Goal: Task Accomplishment & Management: Manage account settings

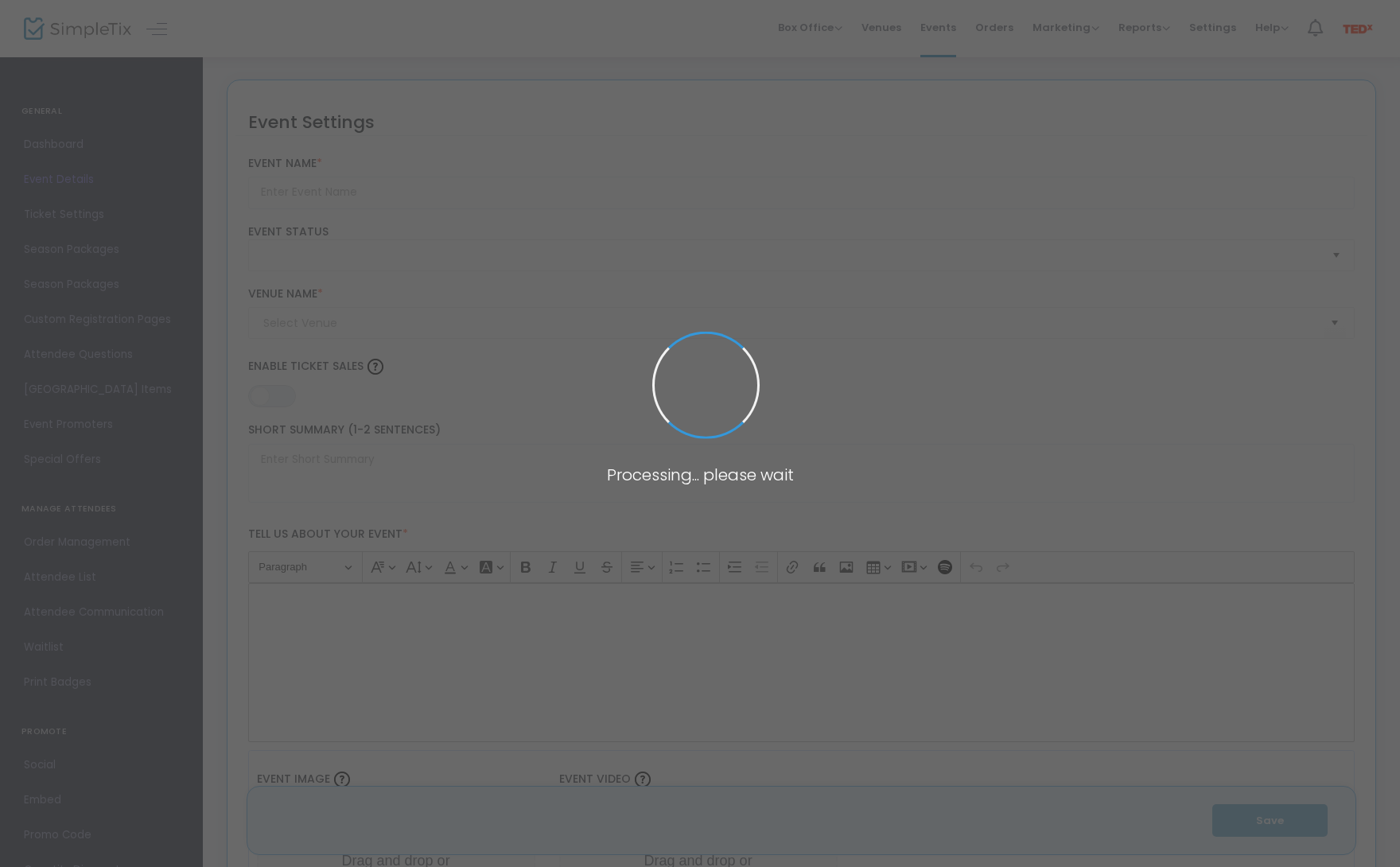
type input "YOUR MOMENT ON THE RED RUG"
type textarea "[PERSON_NAME]'s most inspiring evening of ideas and connection! Get exclusive a…"
type input "Grab your Ticket"
type input "[GEOGRAPHIC_DATA]"
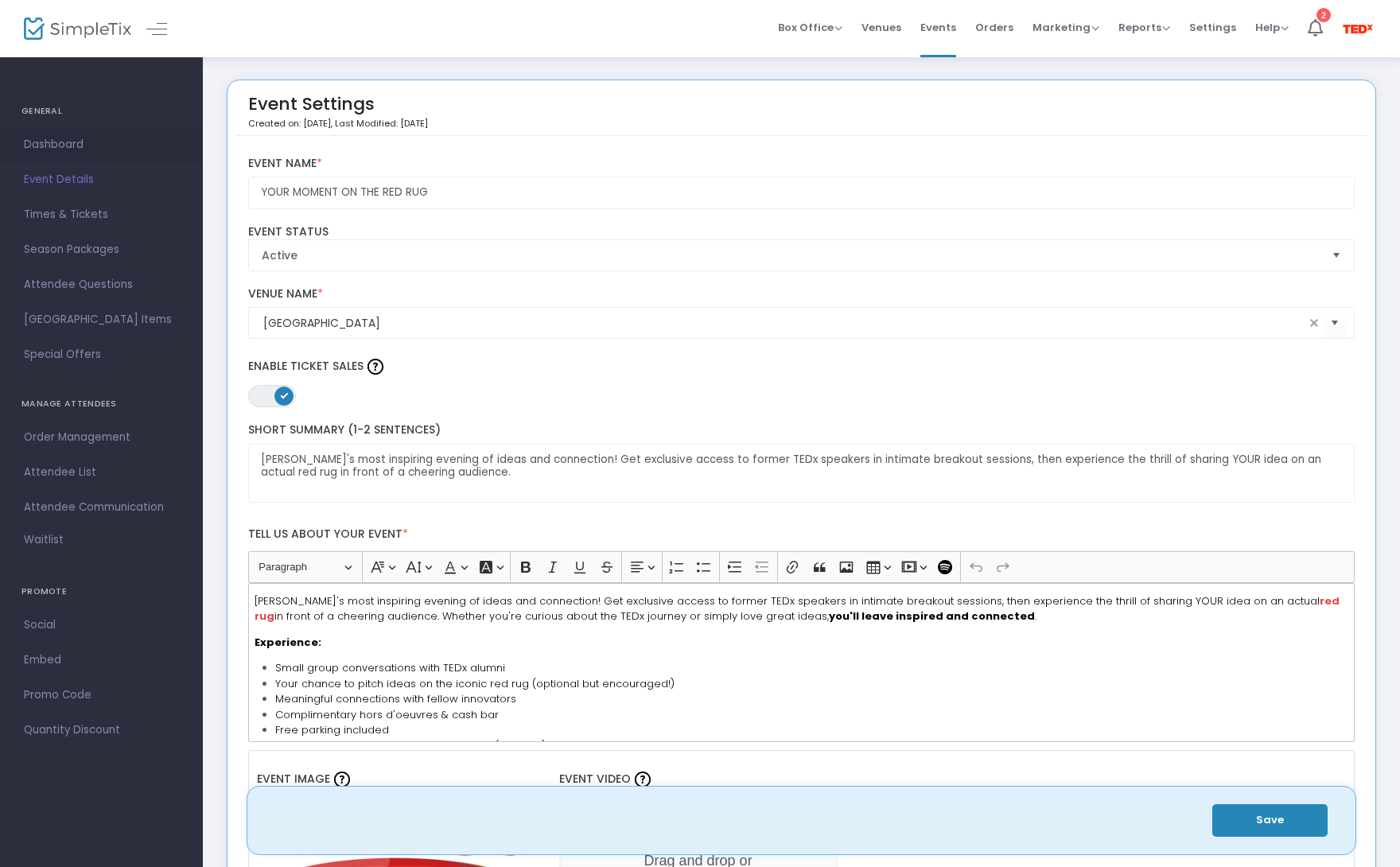
click at [36, 136] on span "Dashboard" at bounding box center [102, 145] width 155 height 21
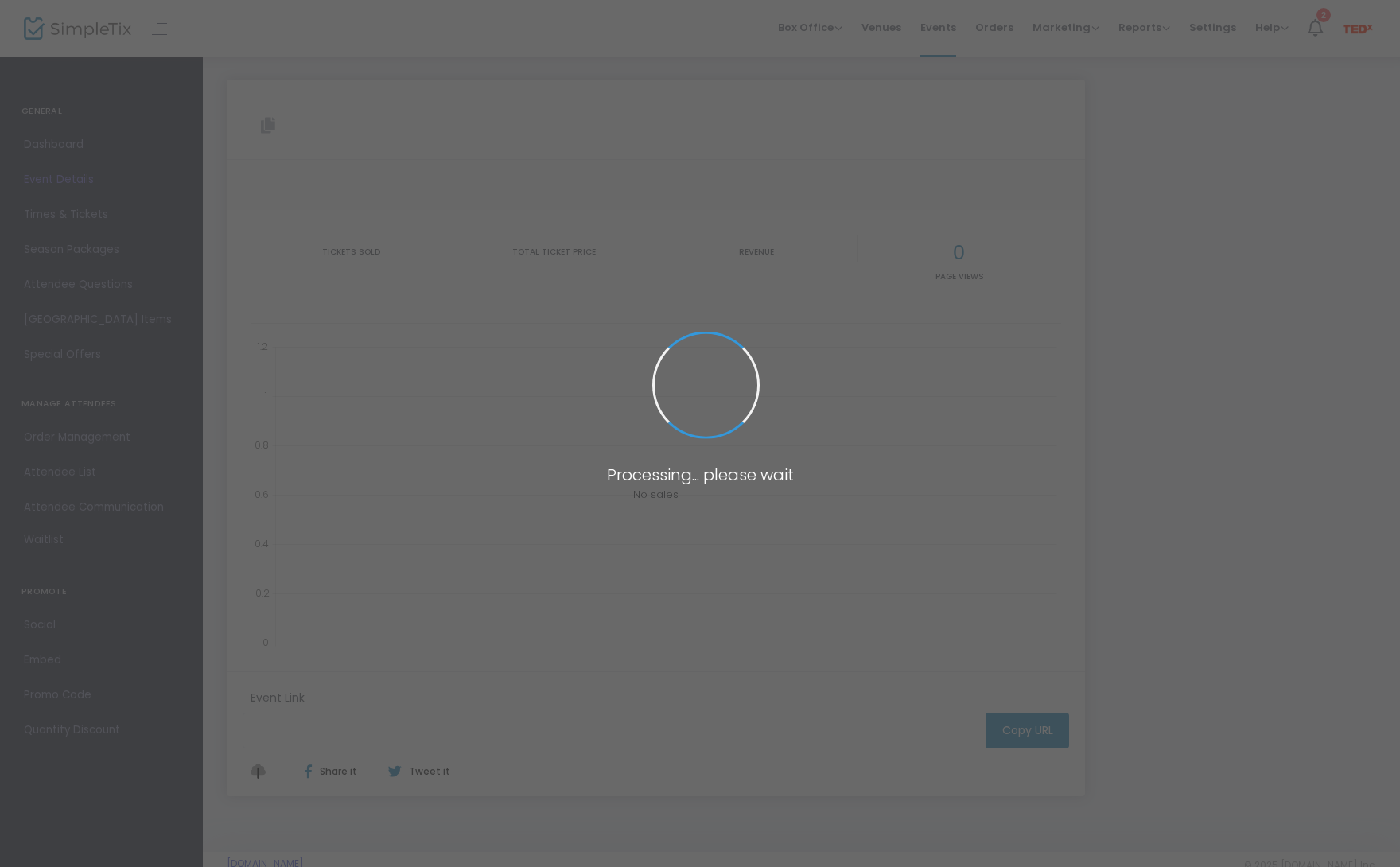
type input "[URL][DOMAIN_NAME]"
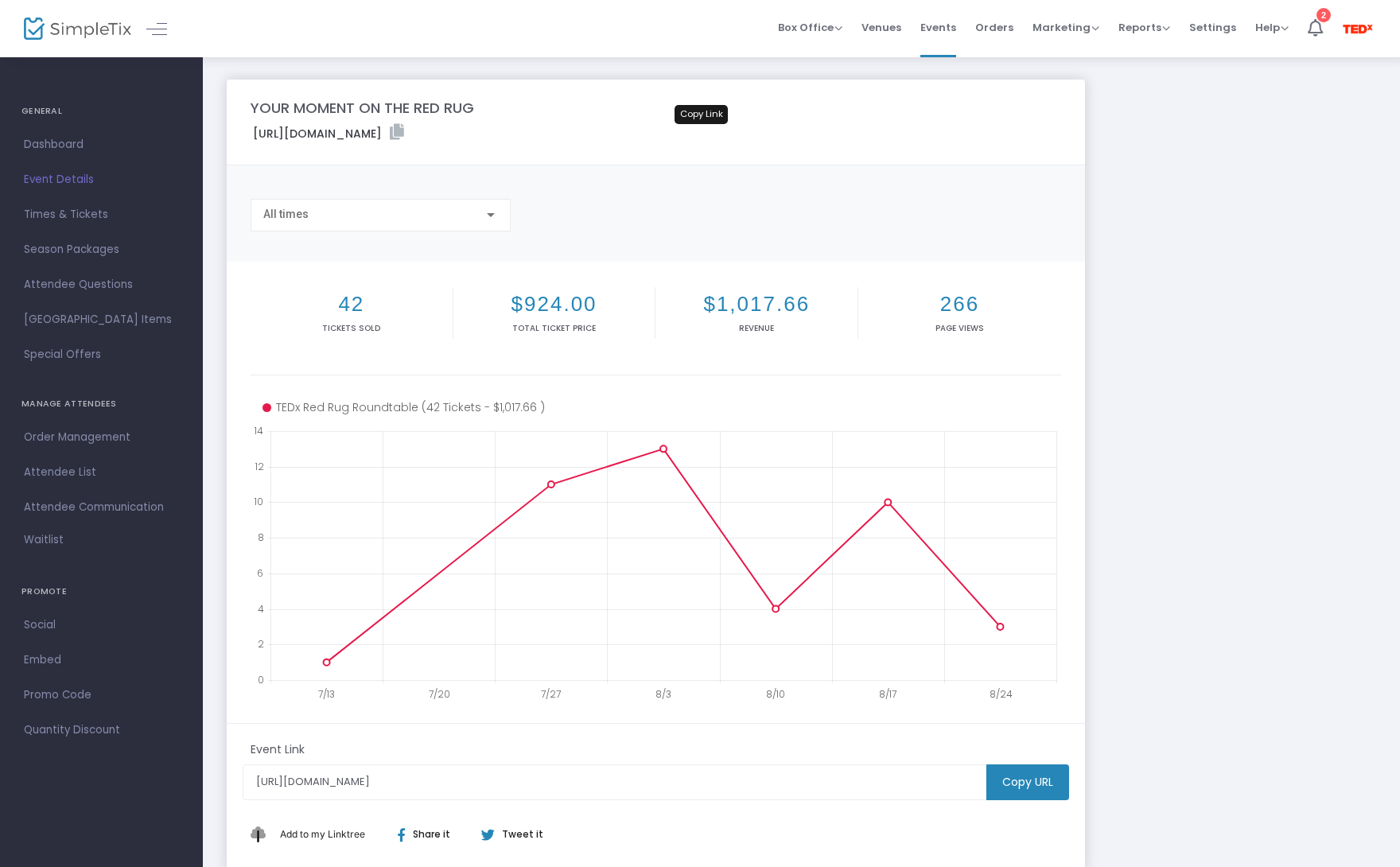
click at [404, 132] on icon at bounding box center [397, 132] width 15 height 16
